Goal: Browse casually

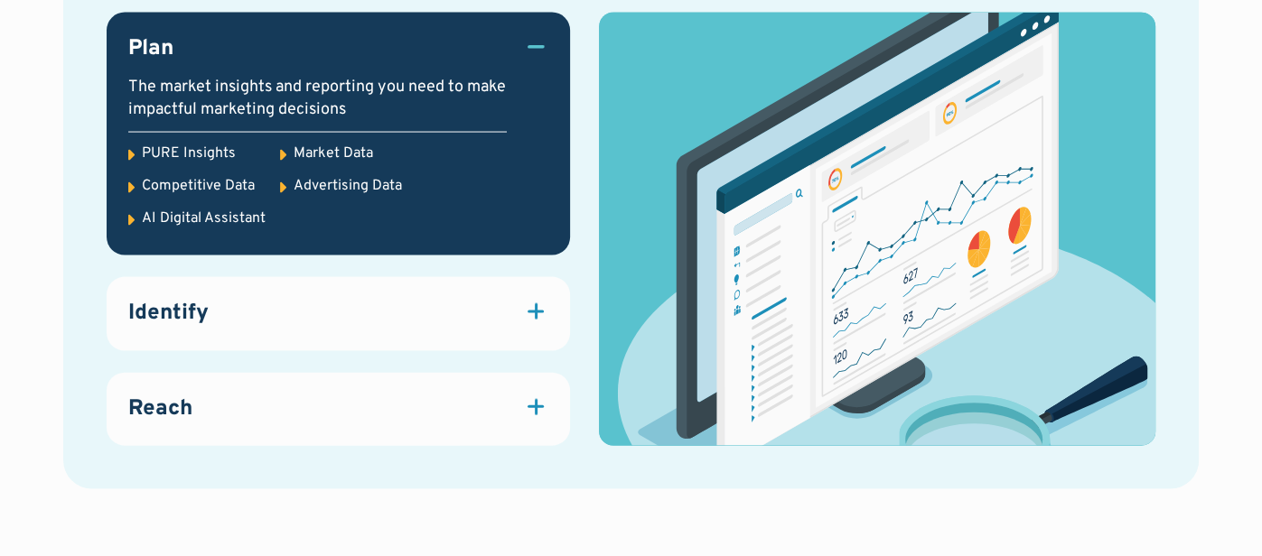
scroll to position [2533, 0]
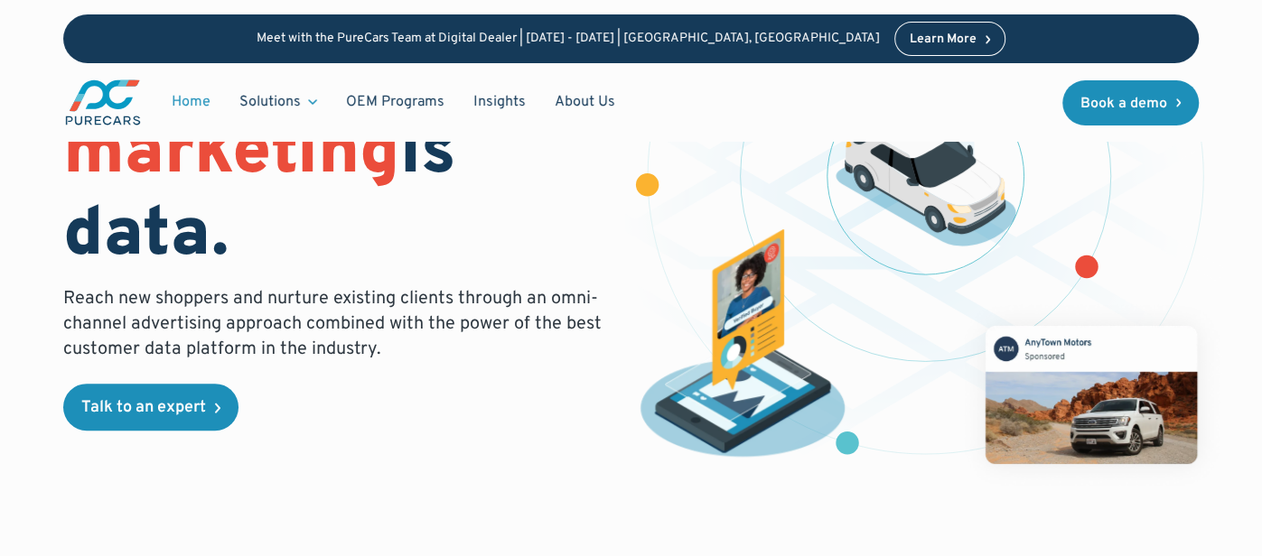
scroll to position [246, 0]
